Goal: Information Seeking & Learning: Learn about a topic

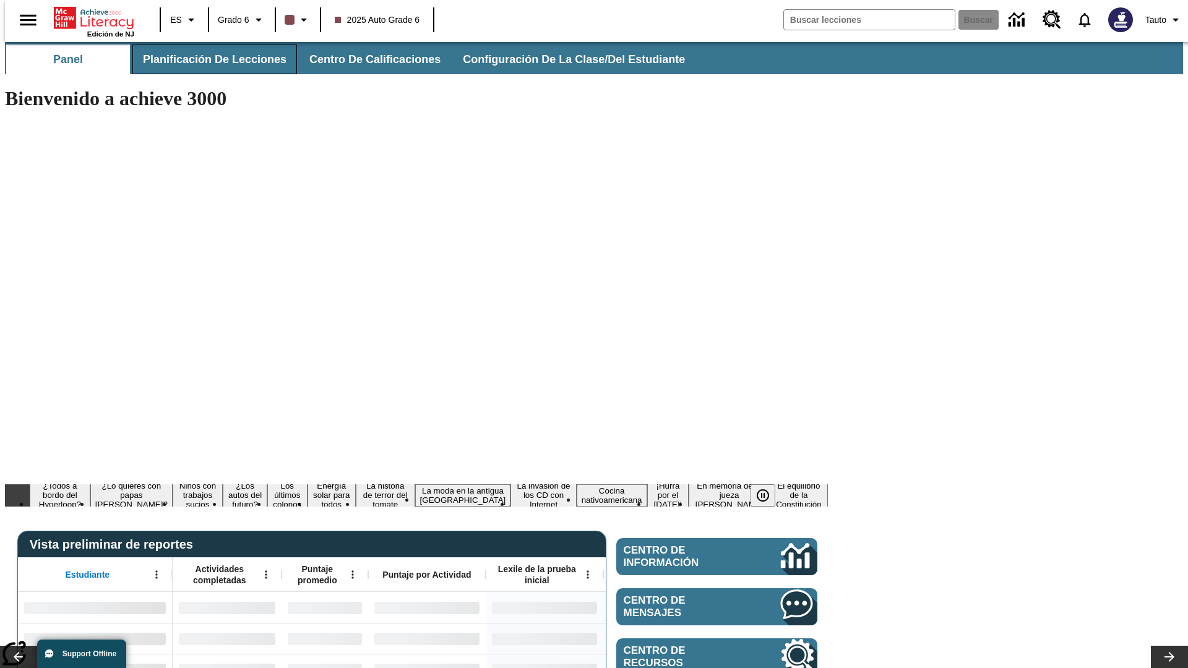
click at [207, 59] on span "Planificación de lecciones" at bounding box center [215, 60] width 144 height 14
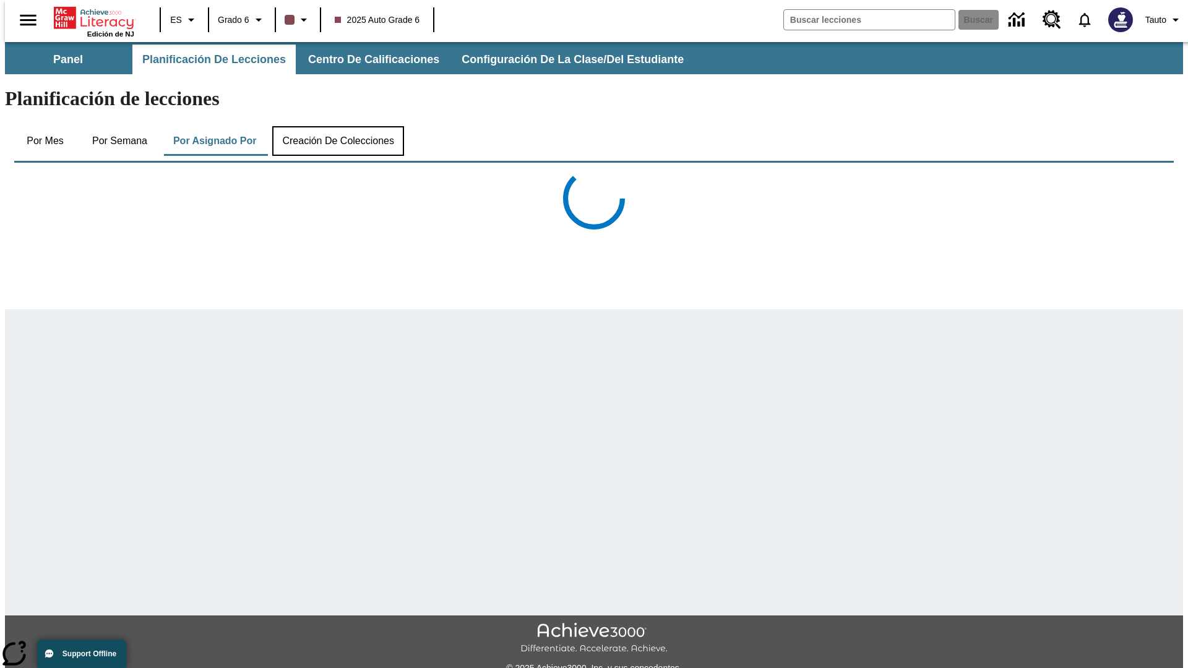
click at [335, 126] on button "Creación de colecciones" at bounding box center [338, 141] width 132 height 30
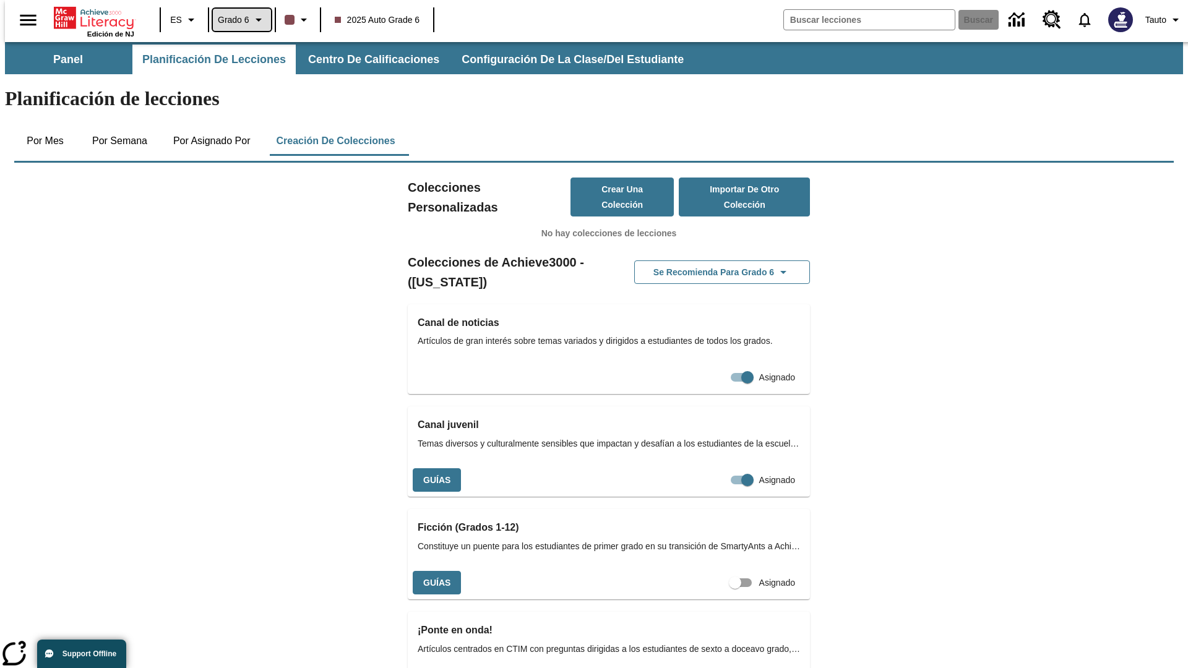
click at [237, 20] on span "Grado 6" at bounding box center [234, 20] width 32 height 13
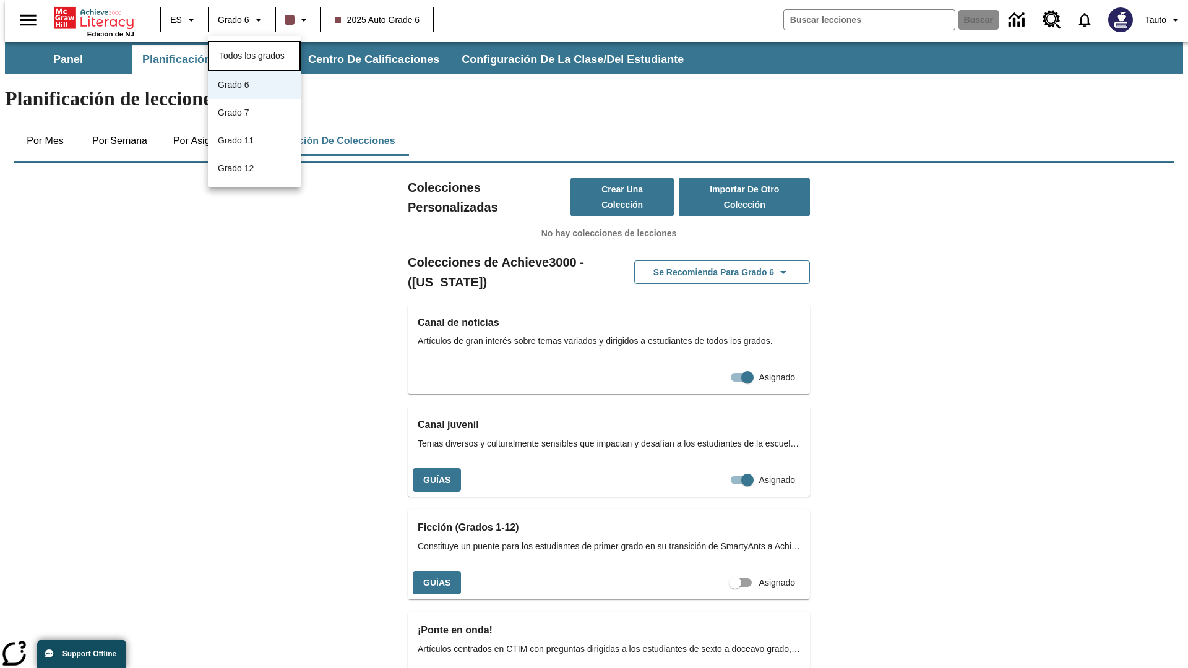
click at [254, 54] on span "Todos los grados" at bounding box center [252, 56] width 66 height 10
